Goal: Information Seeking & Learning: Understand process/instructions

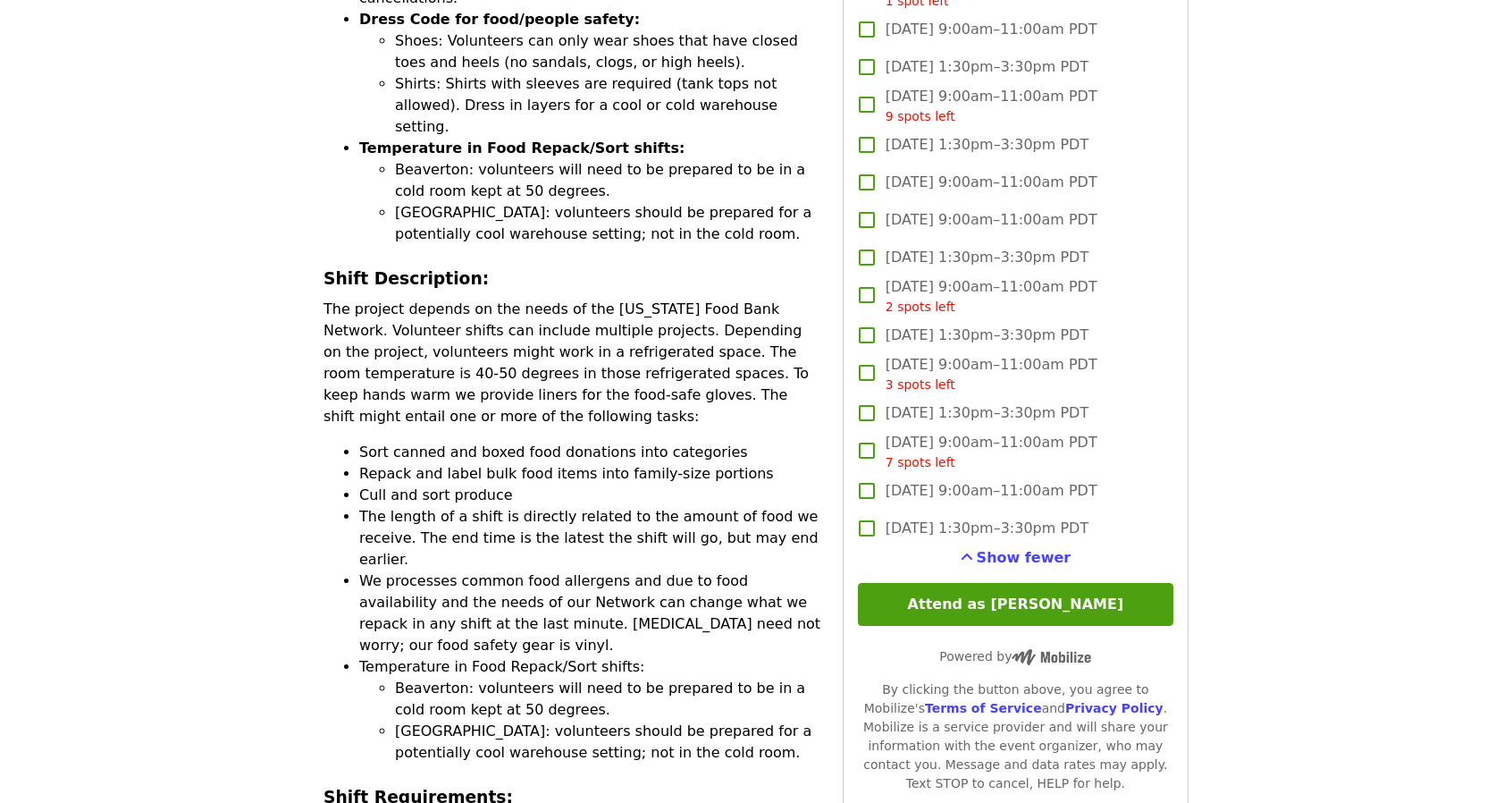
scroll to position [1272, 0]
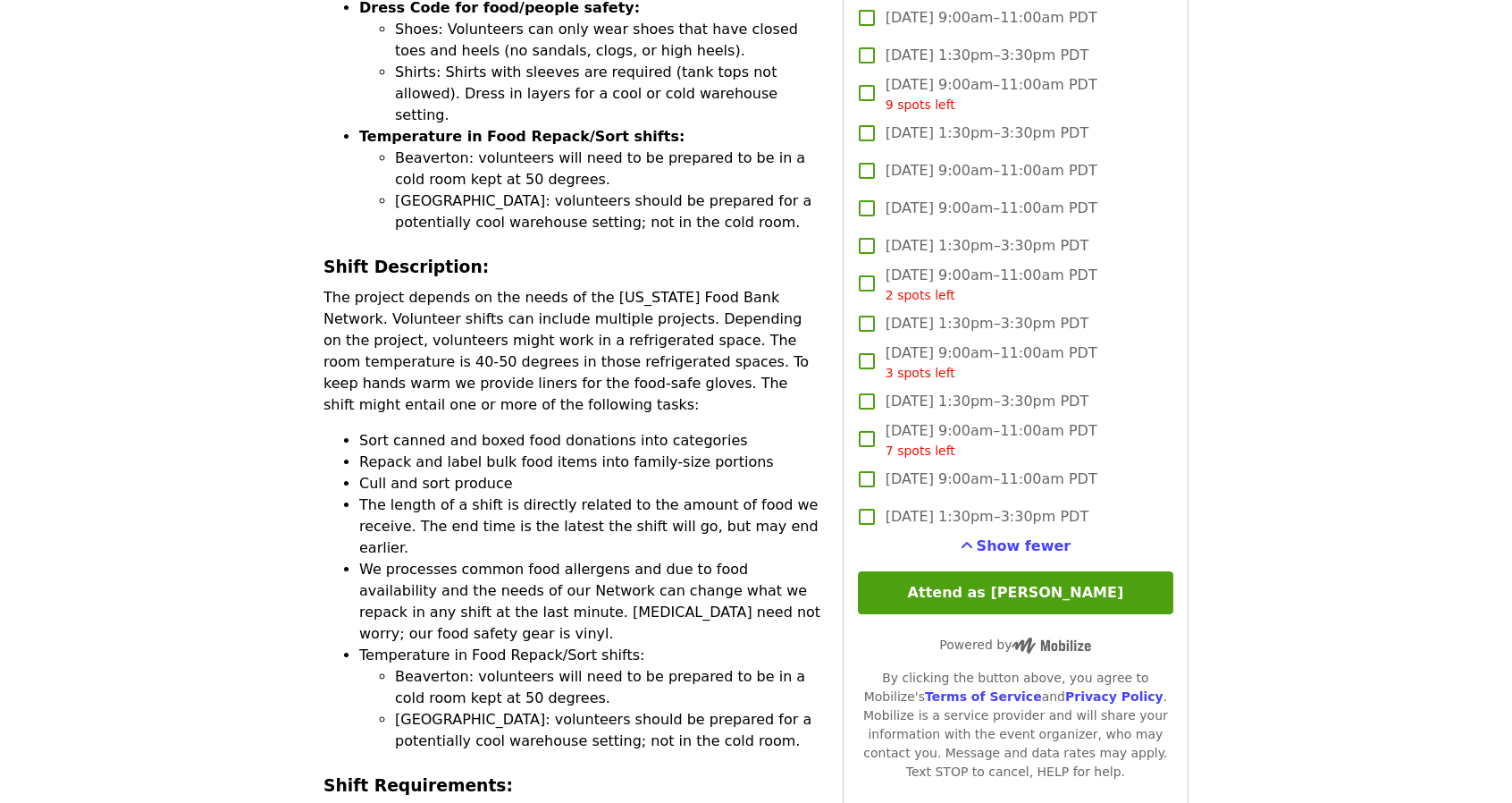
click at [555, 287] on p "The project depends on the needs of the [US_STATE] Food Bank Network. Volunteer…" at bounding box center [572, 351] width 498 height 128
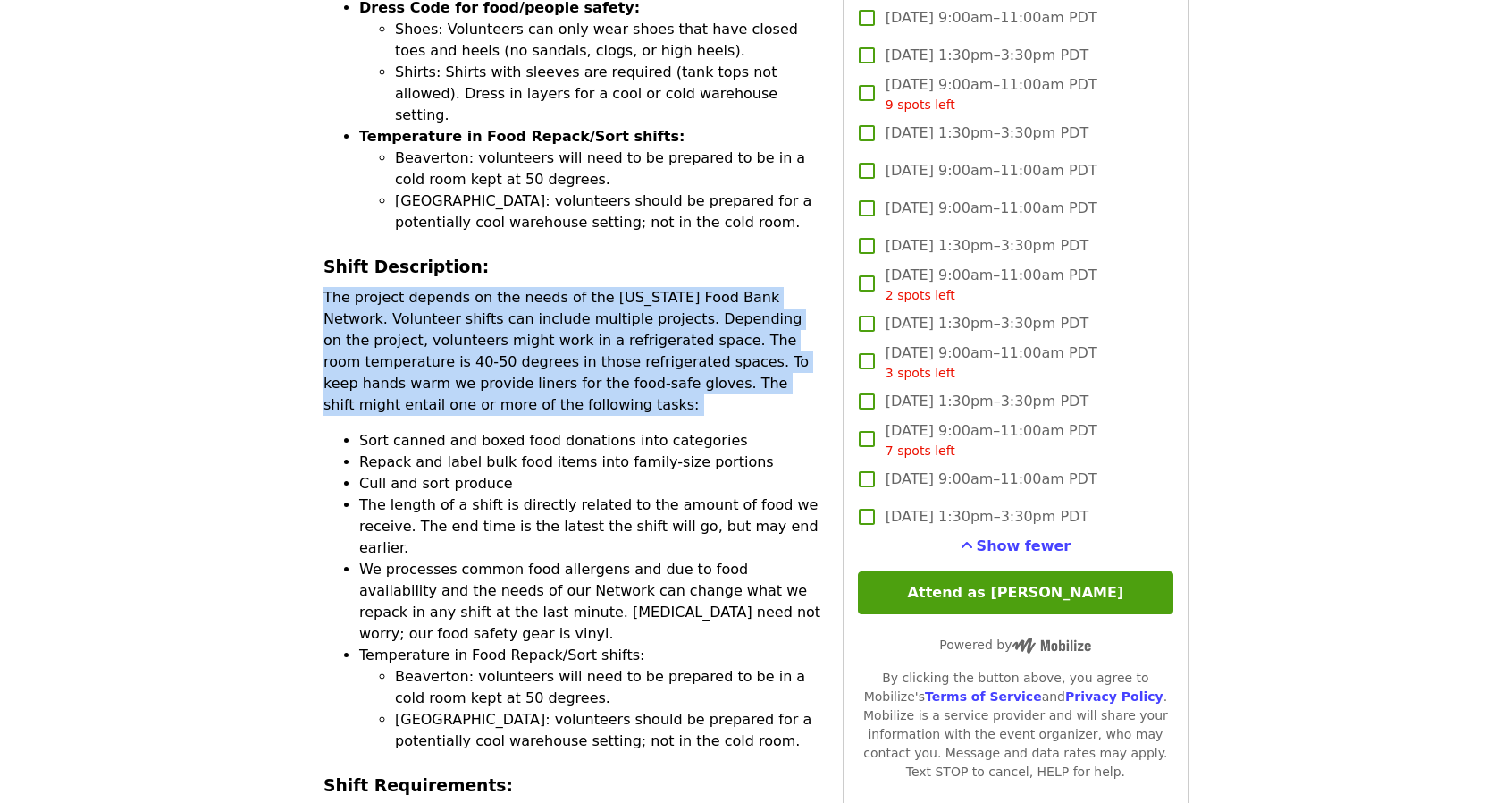
click at [555, 287] on p "The project depends on the needs of the [US_STATE] Food Bank Network. Volunteer…" at bounding box center [572, 351] width 498 height 128
click at [435, 287] on p "The project depends on the needs of the [US_STATE] Food Bank Network. Volunteer…" at bounding box center [572, 351] width 498 height 128
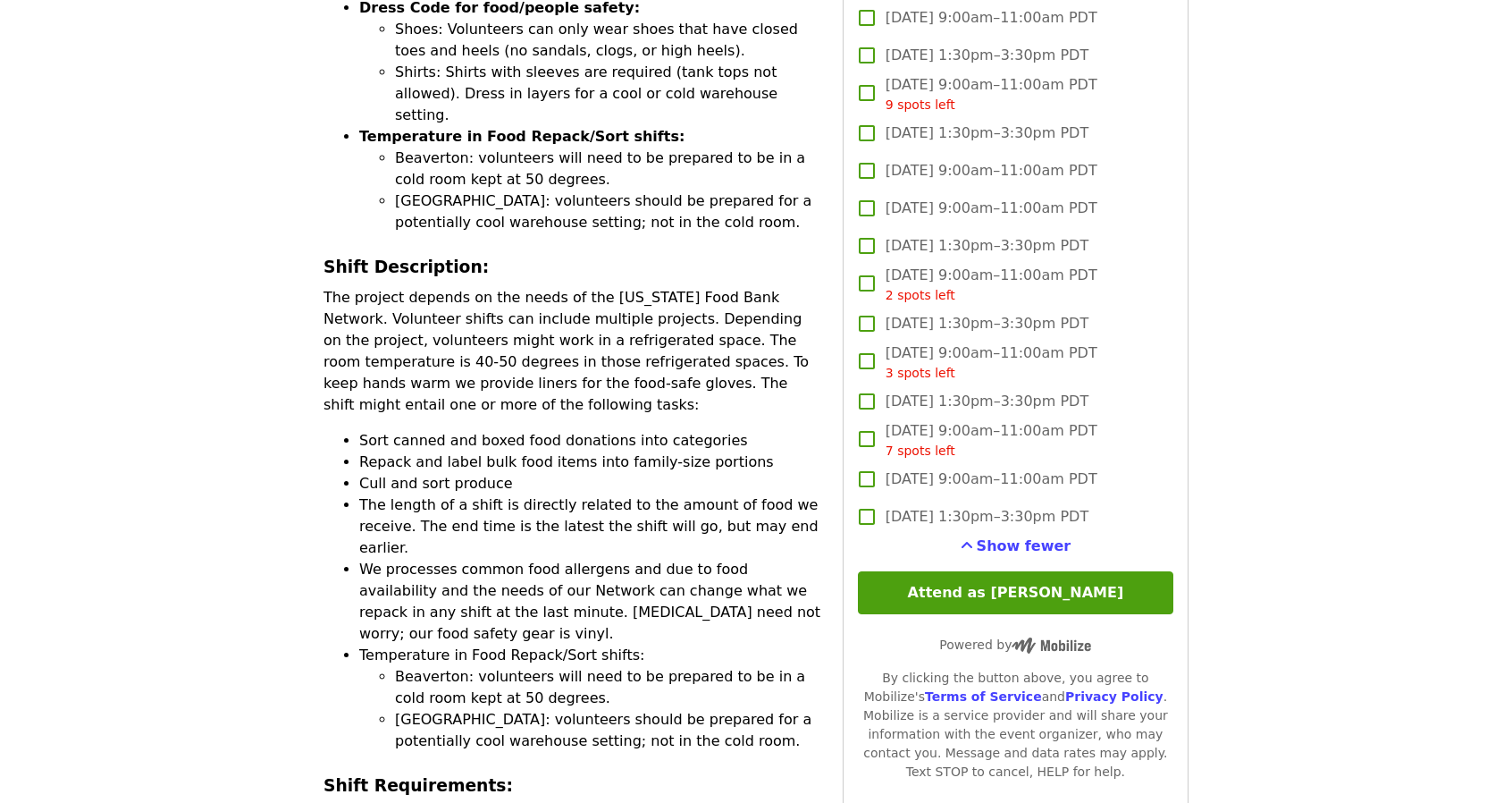
click at [435, 287] on p "The project depends on the needs of the [US_STATE] Food Bank Network. Volunteer…" at bounding box center [572, 351] width 498 height 128
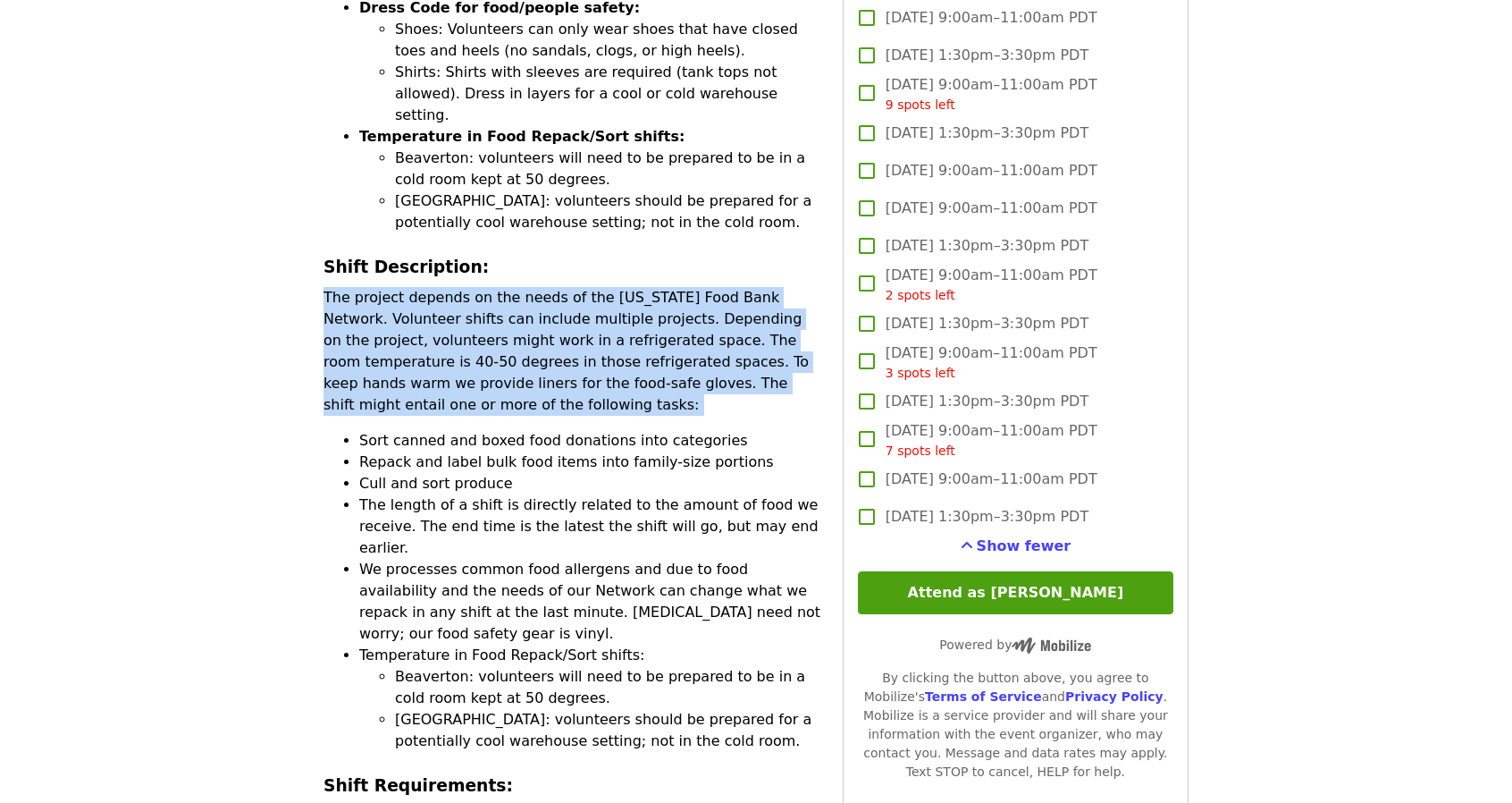
click at [435, 287] on p "The project depends on the needs of the [US_STATE] Food Bank Network. Volunteer…" at bounding box center [572, 351] width 498 height 128
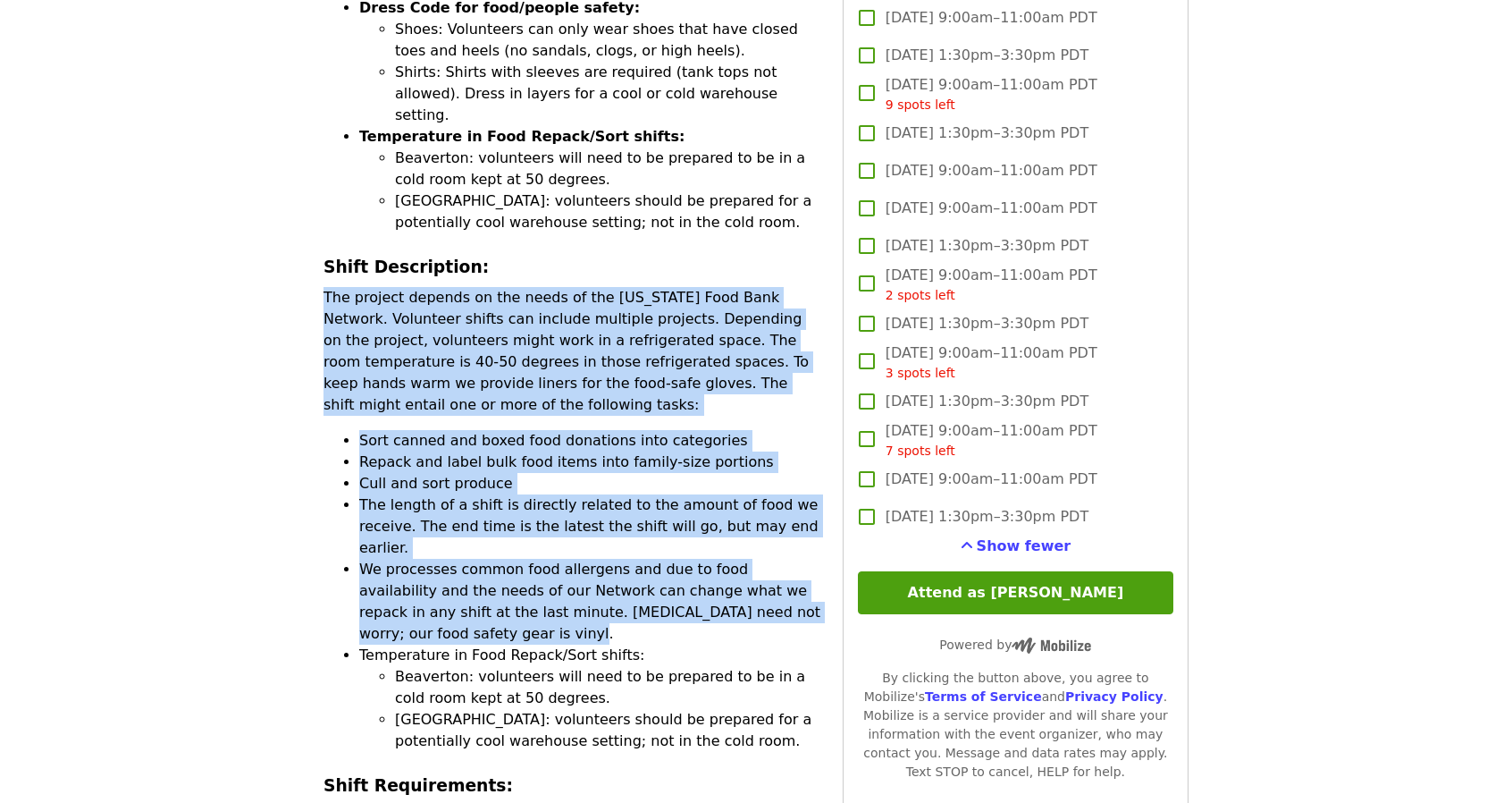
drag, startPoint x: 804, startPoint y: 452, endPoint x: 313, endPoint y: 166, distance: 568.2
copy div "The project depends on the needs of the [US_STATE] Food Bank Network. Volunteer…"
click at [357, 287] on p "The project depends on the needs of the [US_STATE] Food Bank Network. Volunteer…" at bounding box center [572, 351] width 498 height 128
